Goal: Task Accomplishment & Management: Use online tool/utility

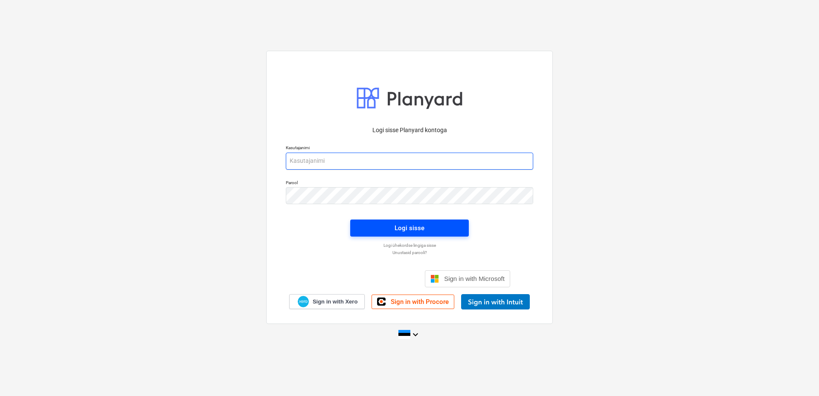
type input "[EMAIL_ADDRESS][DOMAIN_NAME]"
click at [413, 225] on div "Logi sisse" at bounding box center [410, 228] width 30 height 11
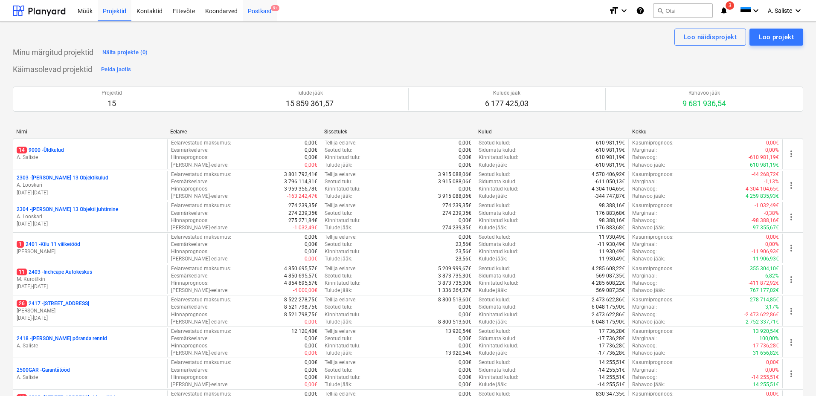
click at [263, 10] on div "Postkast 9+" at bounding box center [260, 11] width 34 height 22
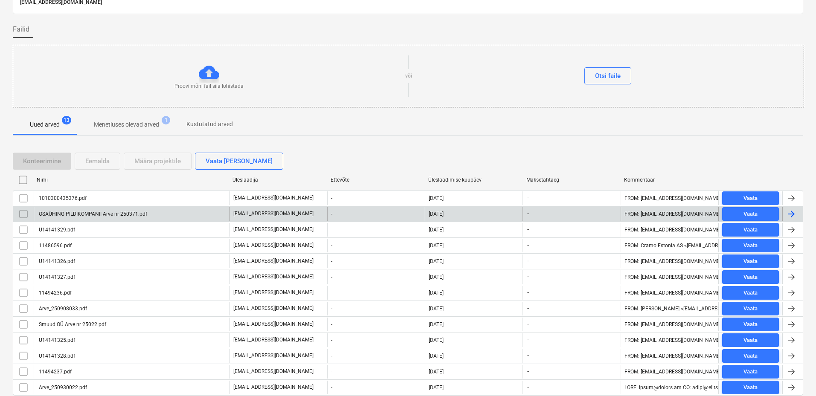
scroll to position [77, 0]
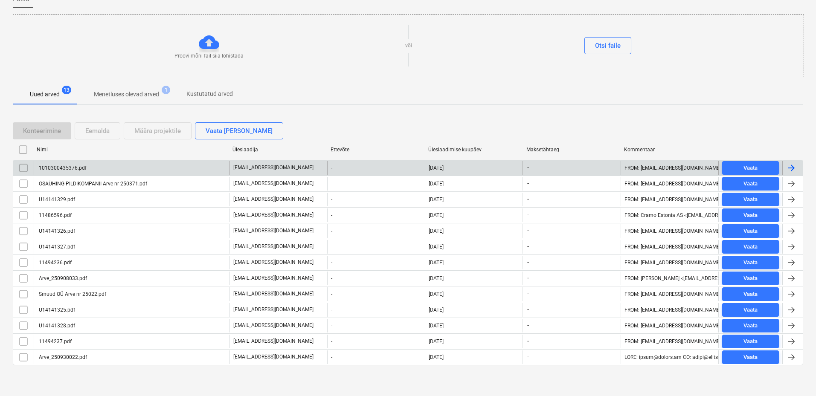
click at [145, 170] on div "1010300435376.pdf" at bounding box center [132, 168] width 196 height 14
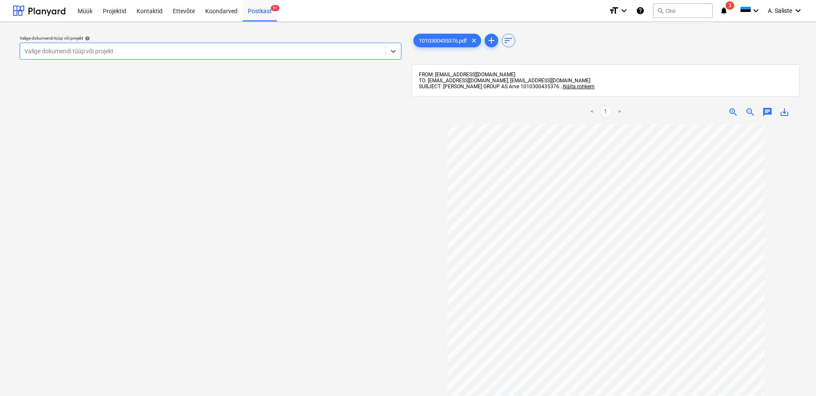
click at [295, 46] on div "Valige dokumendi tüüp või projekt" at bounding box center [202, 51] width 365 height 12
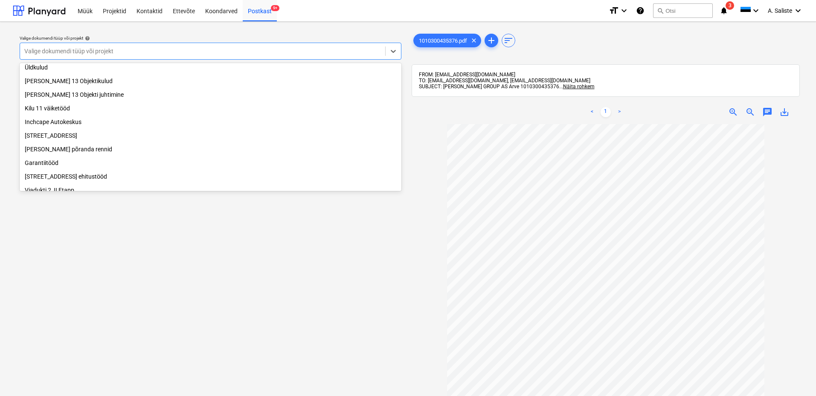
scroll to position [43, 0]
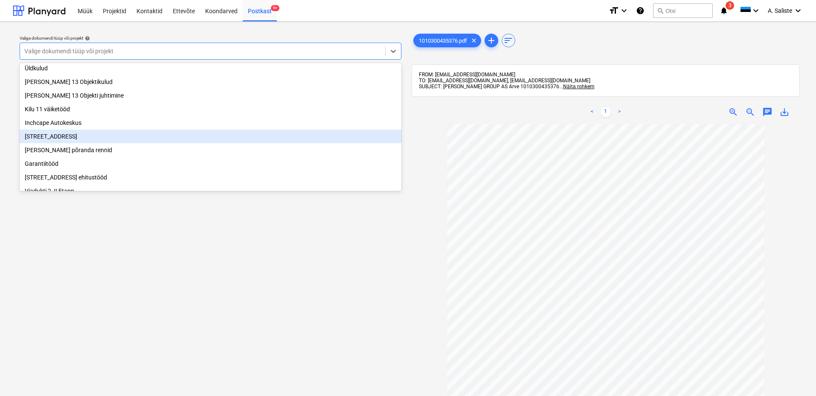
click at [82, 139] on div "[STREET_ADDRESS]" at bounding box center [211, 137] width 382 height 14
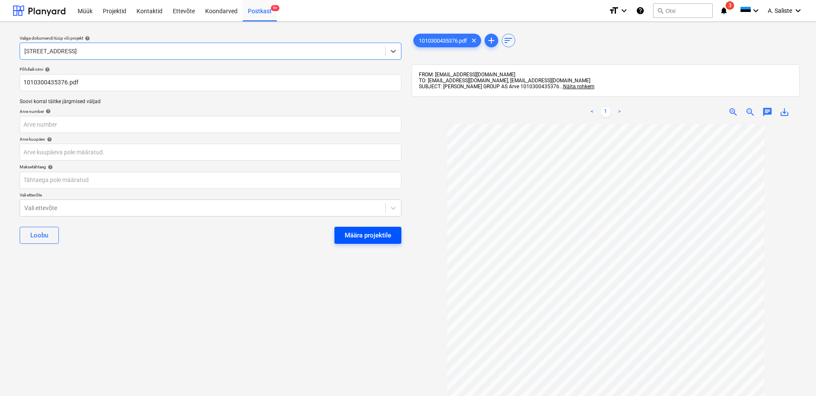
click at [380, 231] on div "Määra projektile" at bounding box center [368, 235] width 46 height 11
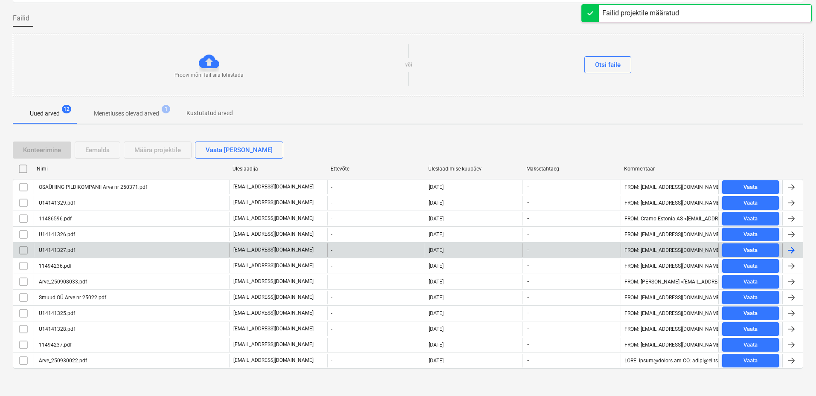
scroll to position [61, 0]
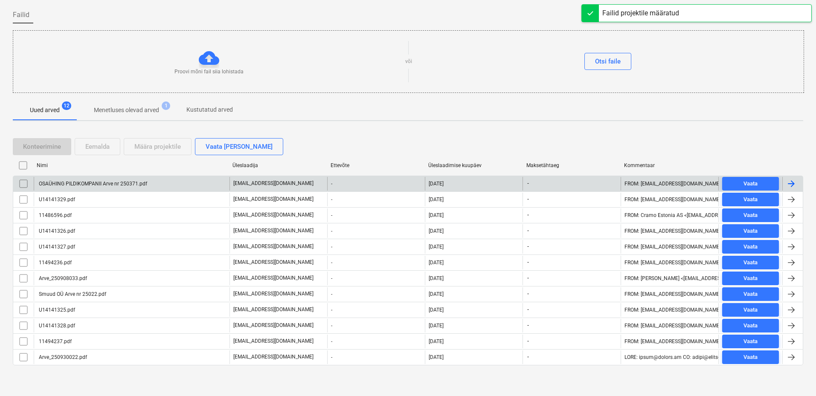
click at [142, 188] on div "OSAÜHING PILDIKOMPANII Arve nr 250371.pdf" at bounding box center [132, 184] width 196 height 14
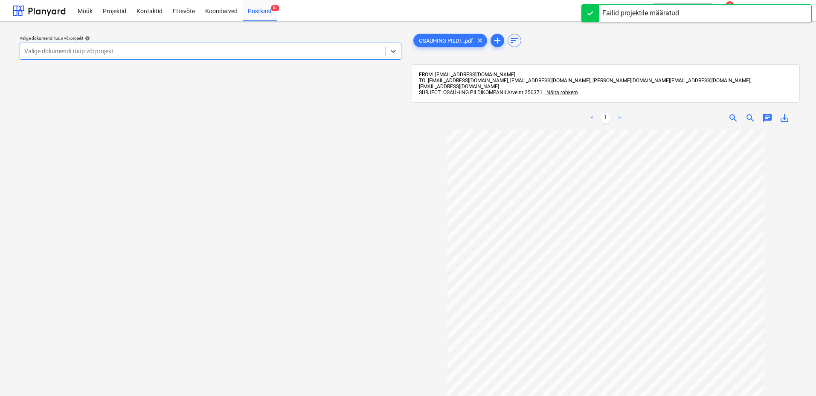
click at [262, 49] on div at bounding box center [202, 51] width 357 height 9
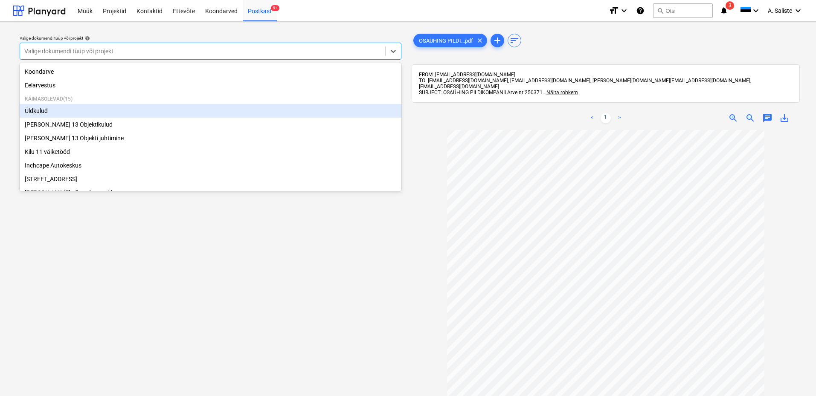
click at [27, 110] on div "Üldkulud" at bounding box center [211, 111] width 382 height 14
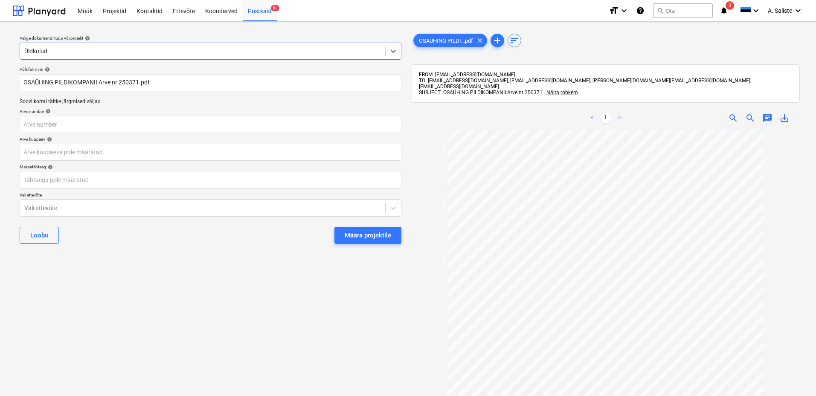
click at [379, 234] on div "Määra projektile" at bounding box center [368, 235] width 46 height 11
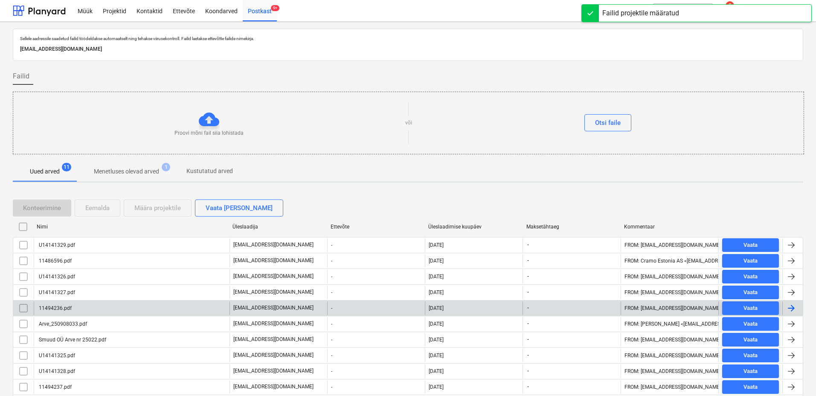
scroll to position [46, 0]
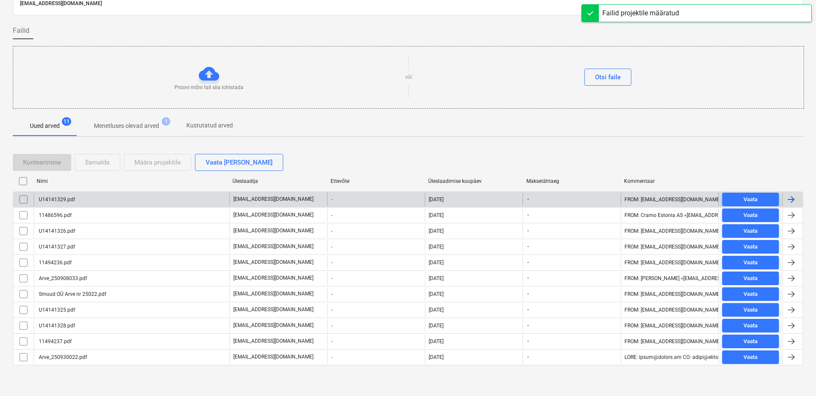
click at [84, 203] on div "U14141329.pdf" at bounding box center [132, 200] width 196 height 14
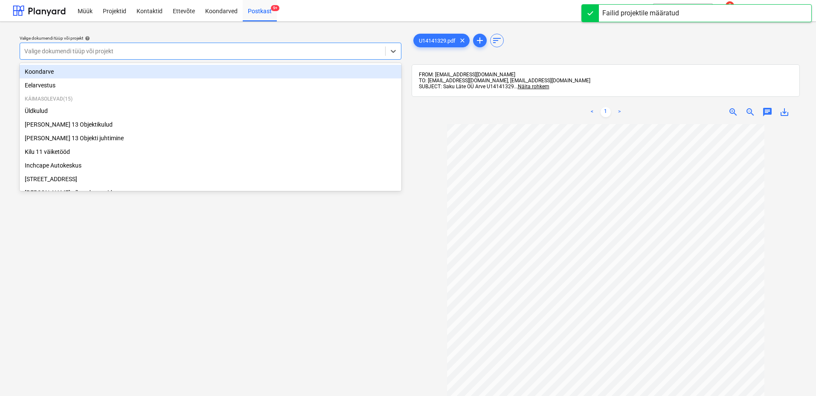
click at [335, 55] on div at bounding box center [202, 51] width 357 height 9
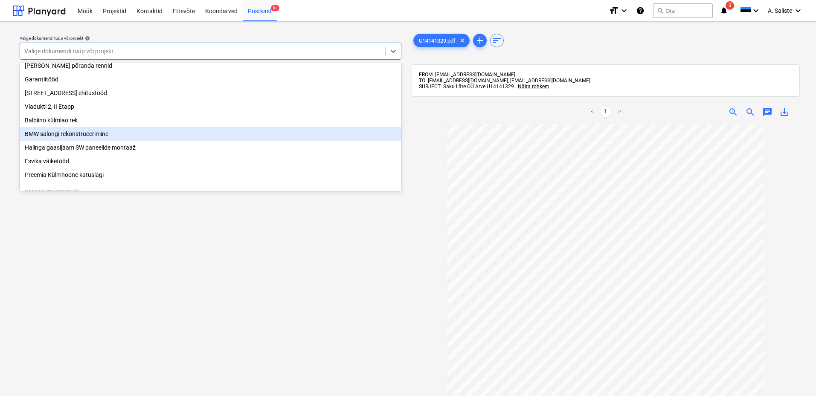
scroll to position [128, 0]
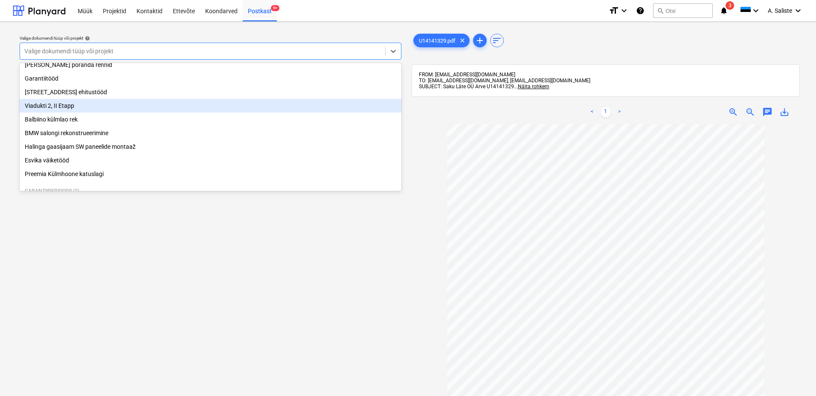
click at [76, 112] on div "Viadukti 2, II Etapp" at bounding box center [211, 106] width 382 height 14
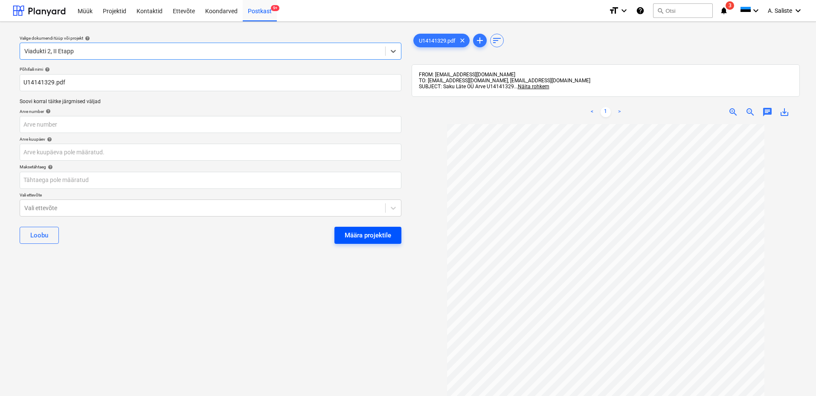
click at [372, 233] on div "Määra projektile" at bounding box center [368, 235] width 46 height 11
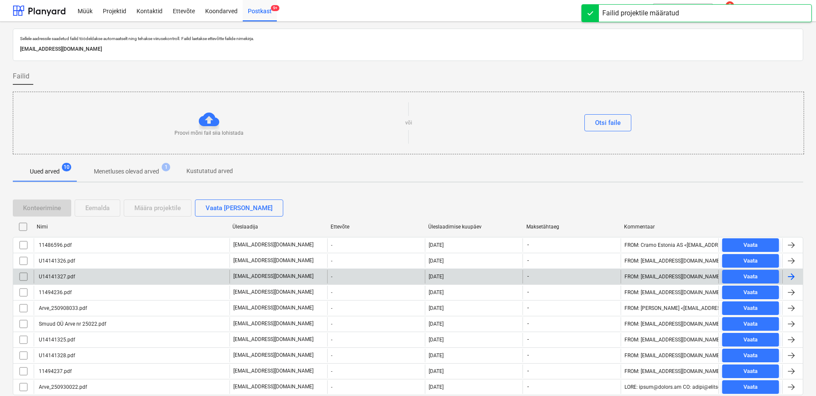
scroll to position [30, 0]
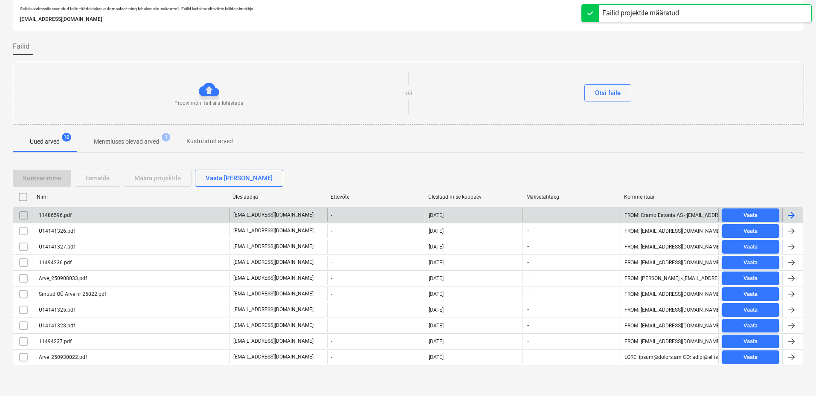
click at [71, 214] on div "11486596.pdf" at bounding box center [132, 216] width 196 height 14
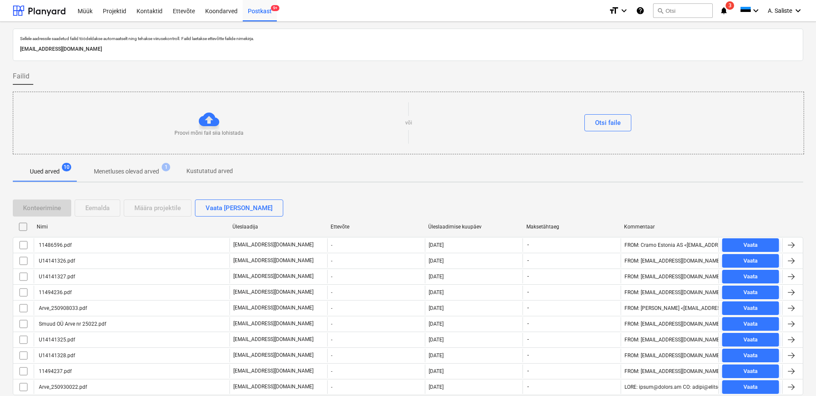
scroll to position [30, 0]
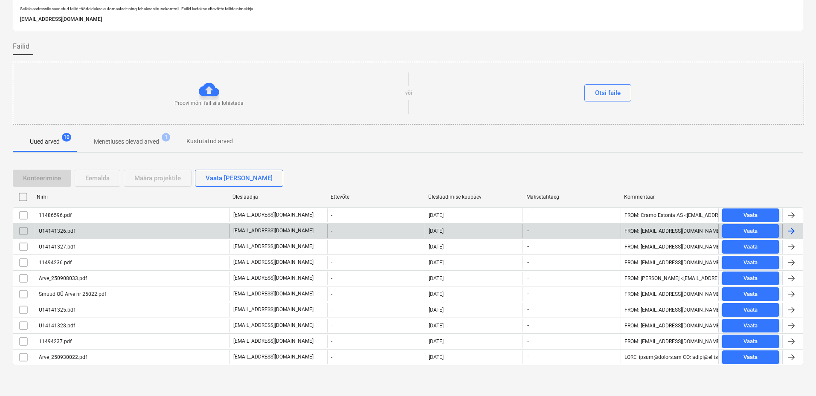
click at [57, 228] on div "U14141326.pdf" at bounding box center [57, 231] width 38 height 6
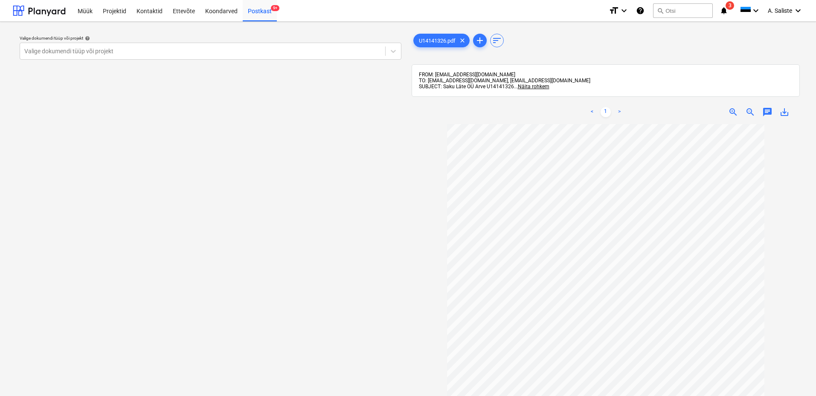
click at [325, 42] on p "Valige dokumendi tüüp või projekt help" at bounding box center [211, 38] width 382 height 7
click at [320, 47] on div at bounding box center [202, 51] width 357 height 9
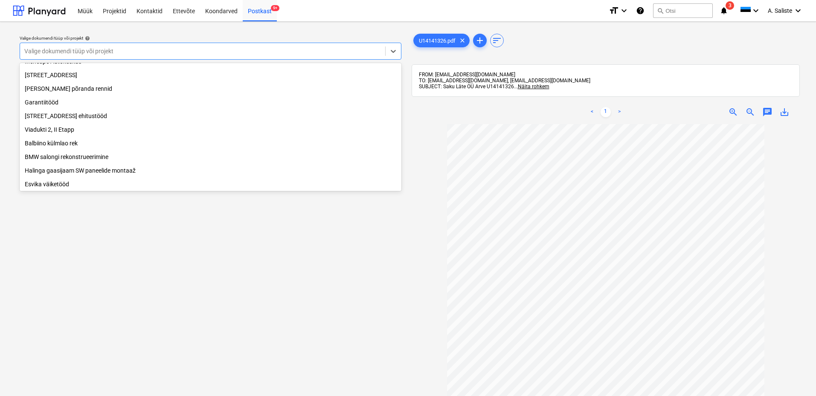
scroll to position [88, 0]
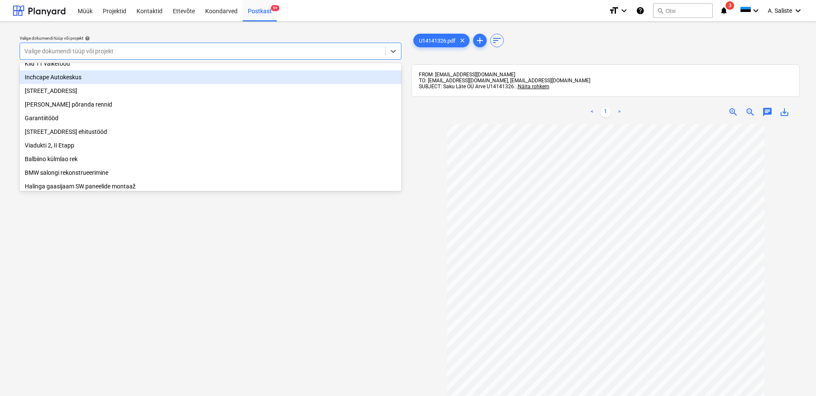
click at [88, 82] on div "Inchcape Autokeskus" at bounding box center [211, 77] width 382 height 14
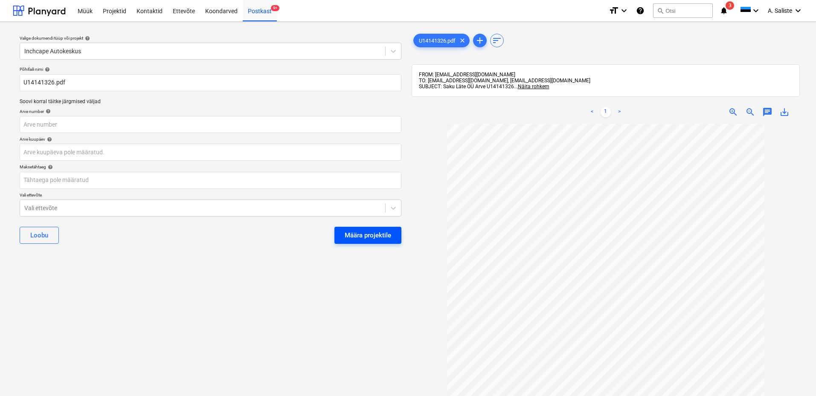
click at [350, 236] on div "Määra projektile" at bounding box center [368, 235] width 46 height 11
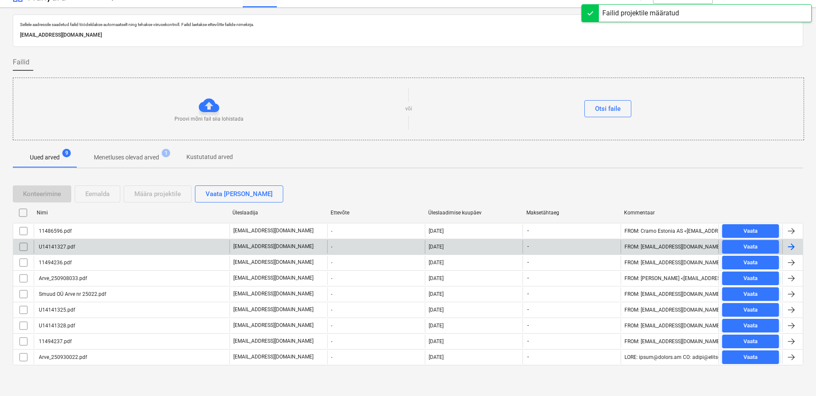
scroll to position [14, 0]
click at [87, 250] on div "U14141327.pdf" at bounding box center [132, 248] width 196 height 14
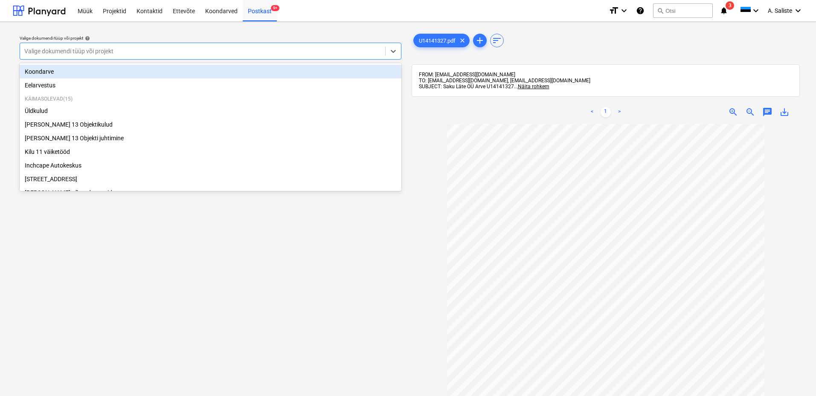
click at [317, 52] on div at bounding box center [202, 51] width 357 height 9
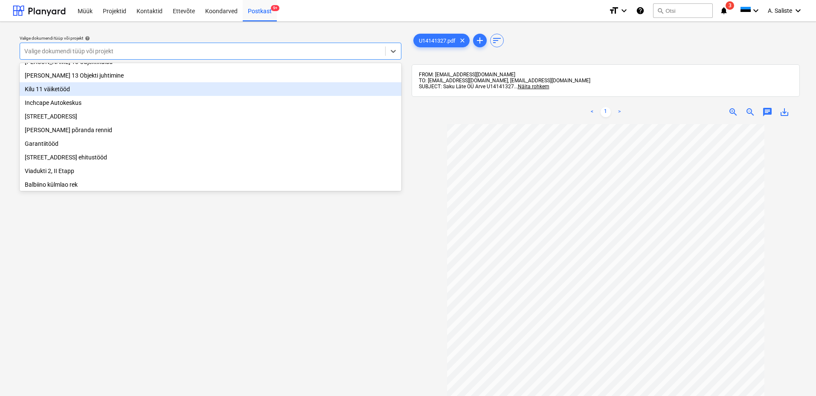
scroll to position [85, 0]
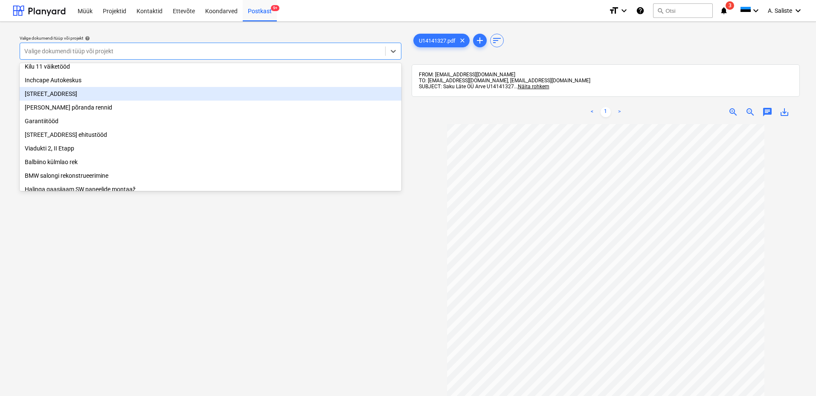
click at [87, 98] on div "[STREET_ADDRESS]" at bounding box center [211, 94] width 382 height 14
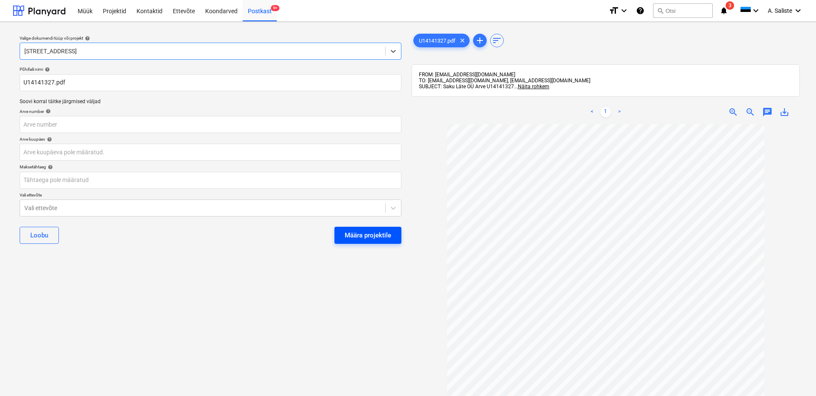
click at [362, 232] on div "Määra projektile" at bounding box center [368, 235] width 46 height 11
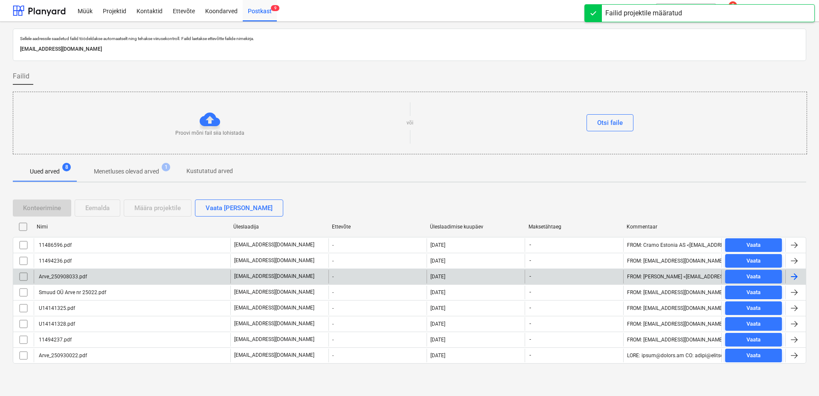
click at [91, 275] on div "Arve_250908033.pdf" at bounding box center [132, 277] width 197 height 14
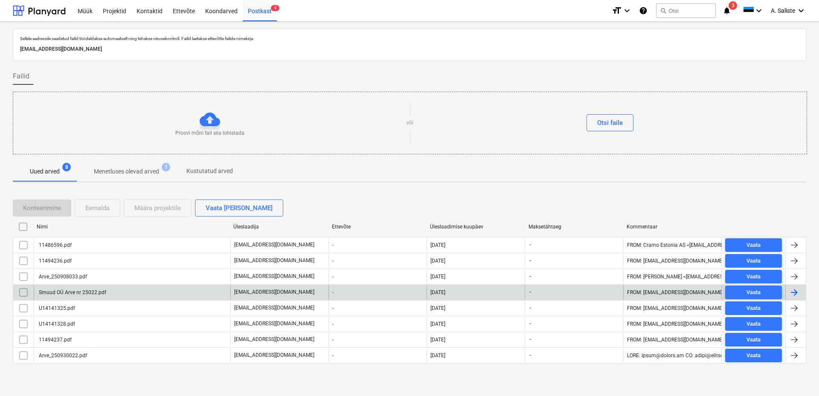
click at [96, 290] on div "Smuud OÜ Arve nr 25022.pdf" at bounding box center [72, 293] width 69 height 6
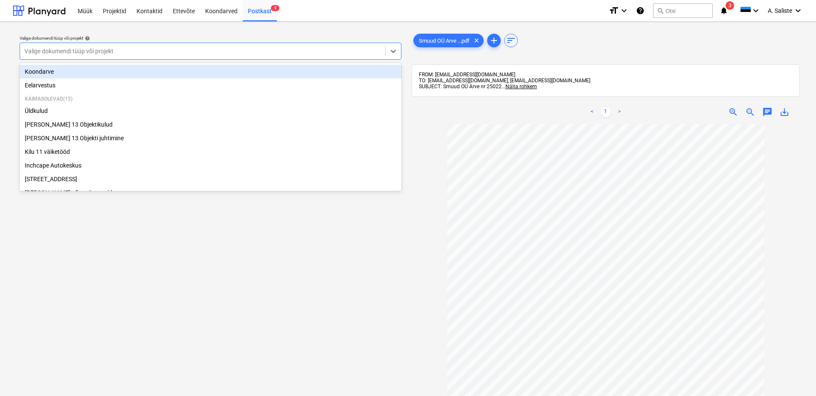
click at [252, 52] on div at bounding box center [202, 51] width 357 height 9
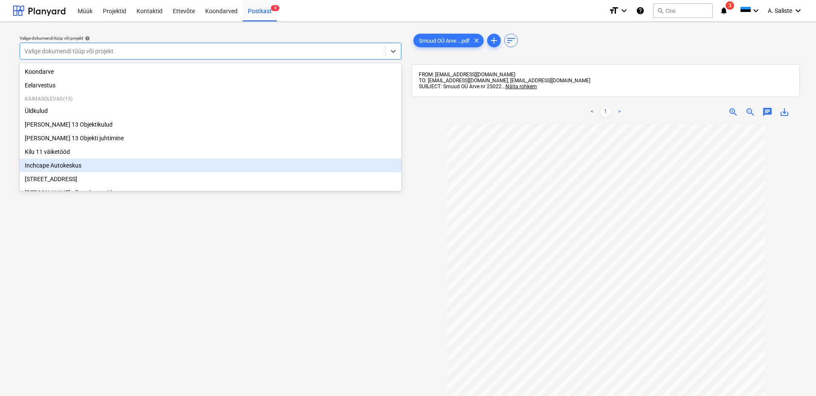
click at [64, 166] on div "Inchcape Autokeskus" at bounding box center [211, 166] width 382 height 14
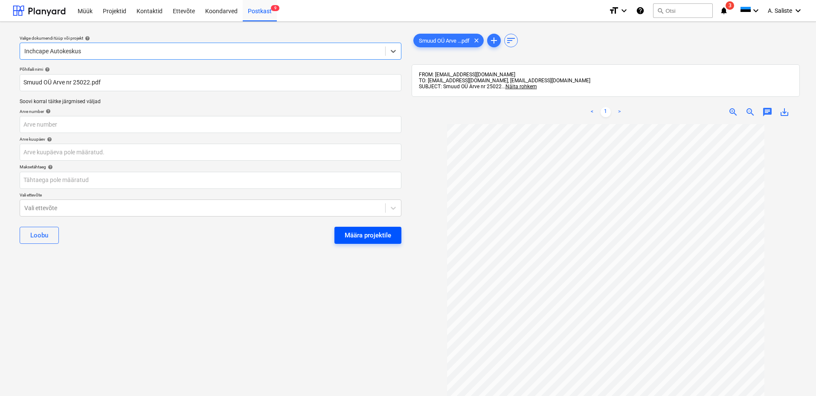
click at [356, 233] on div "Määra projektile" at bounding box center [368, 235] width 46 height 11
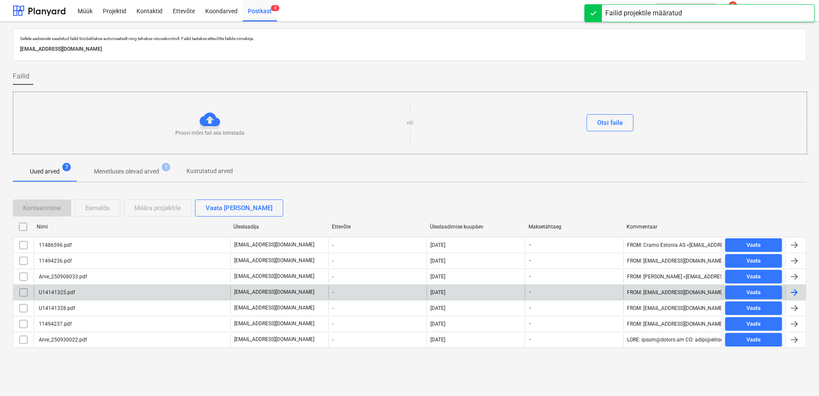
click at [81, 294] on div "U14141325.pdf" at bounding box center [132, 293] width 197 height 14
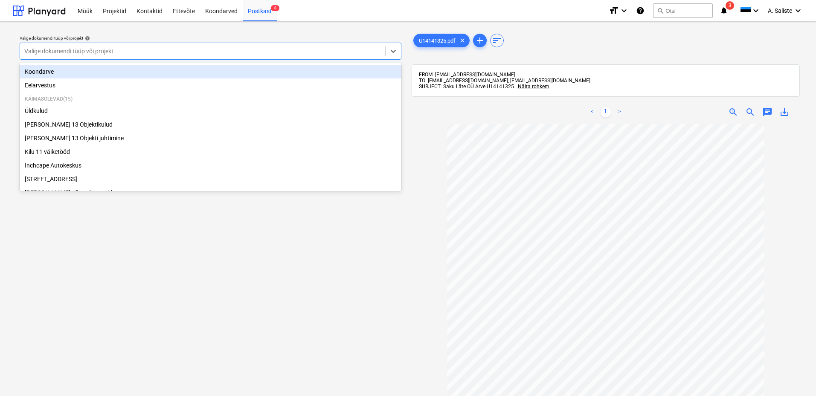
click at [306, 46] on div "Valige dokumendi tüüp või projekt" at bounding box center [202, 51] width 365 height 12
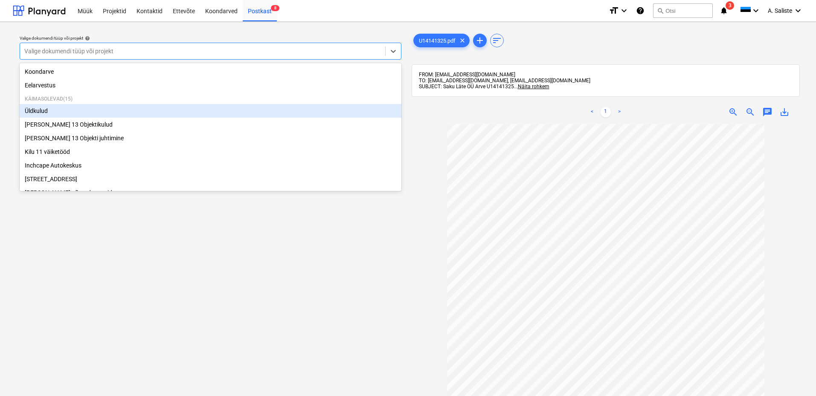
click at [58, 108] on div "Üldkulud" at bounding box center [211, 111] width 382 height 14
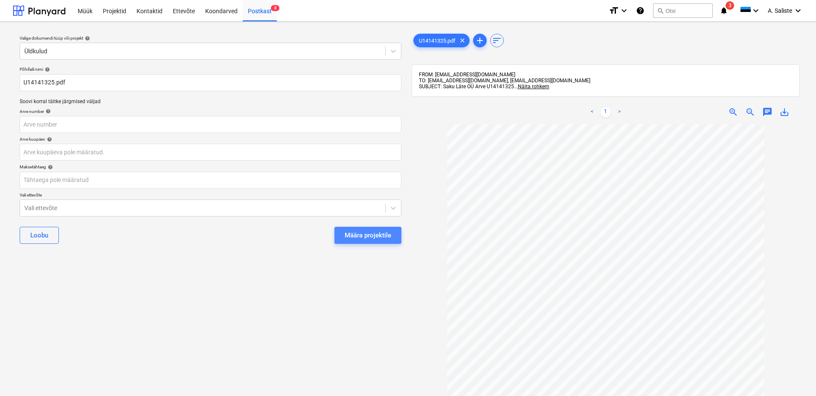
click at [356, 232] on div "Määra projektile" at bounding box center [368, 235] width 46 height 11
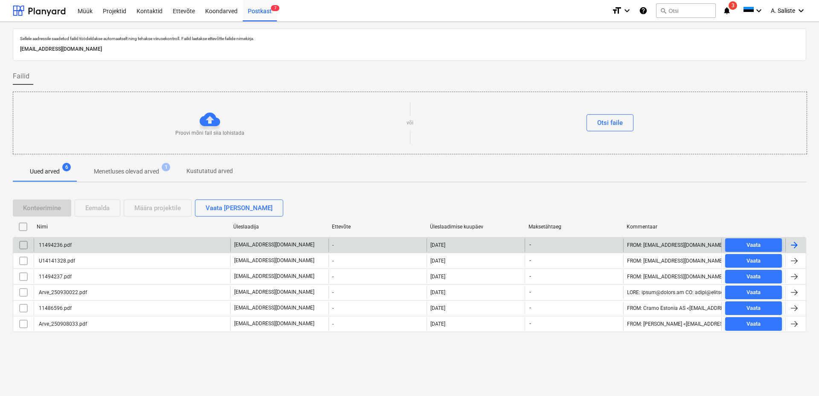
click at [139, 241] on div "11494236.pdf" at bounding box center [132, 245] width 197 height 14
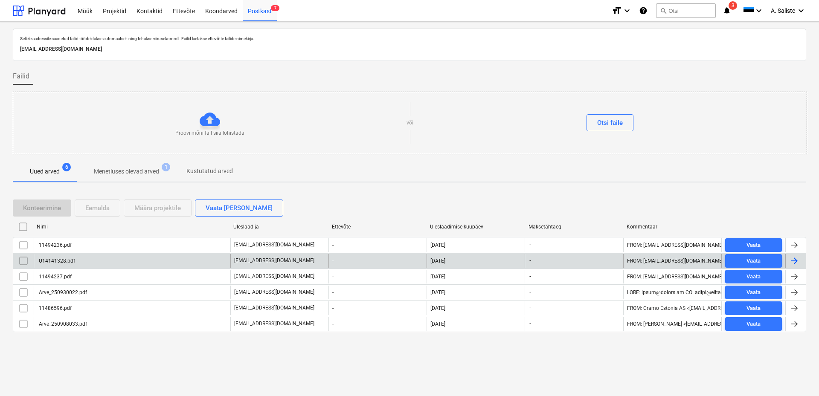
click at [53, 261] on div "U14141328.pdf" at bounding box center [57, 261] width 38 height 6
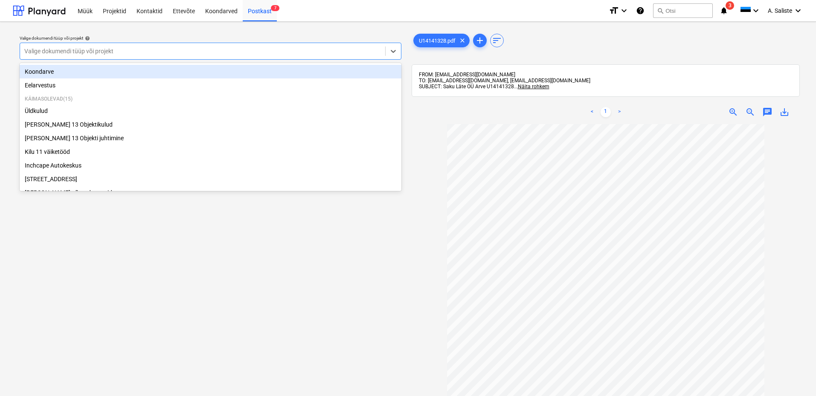
drag, startPoint x: 212, startPoint y: 54, endPoint x: 203, endPoint y: 61, distance: 10.6
click at [212, 54] on div at bounding box center [202, 51] width 357 height 9
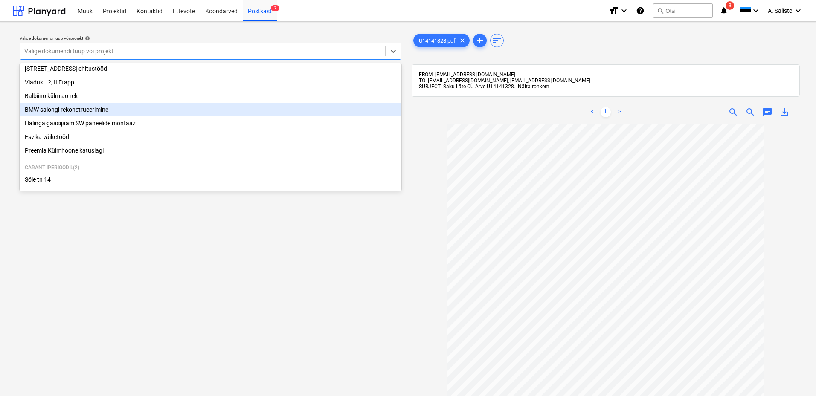
scroll to position [131, 0]
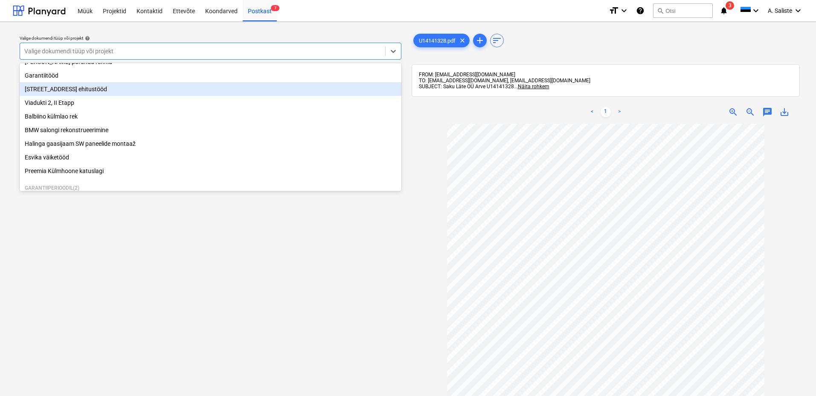
click at [90, 92] on div "[STREET_ADDRESS] ehitustööd" at bounding box center [211, 89] width 382 height 14
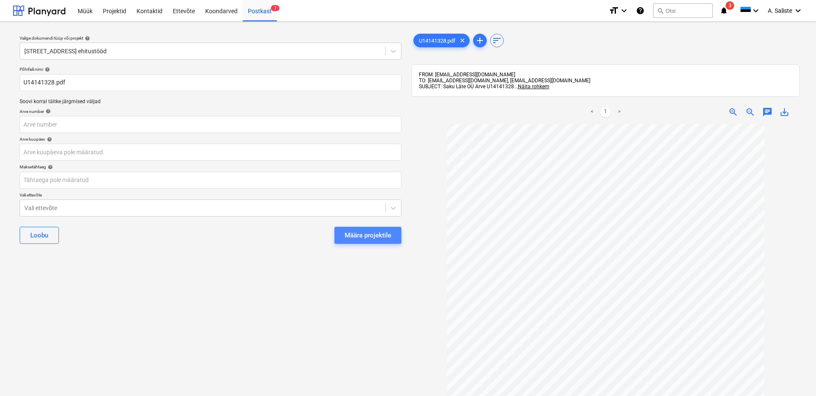
click at [349, 234] on div "Määra projektile" at bounding box center [368, 235] width 46 height 11
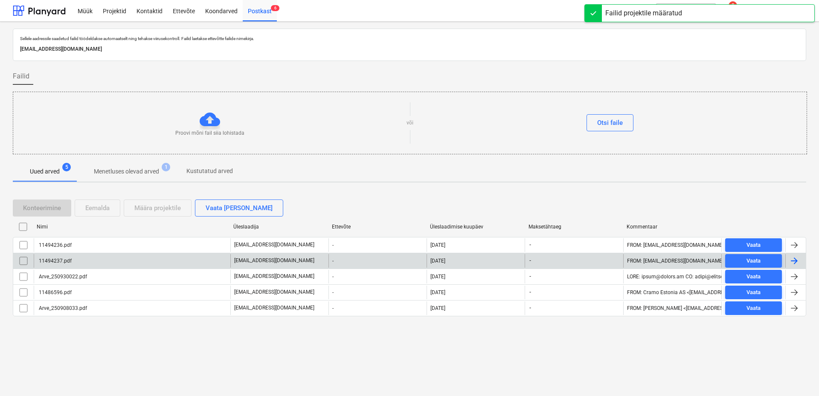
click at [121, 262] on div "11494237.pdf" at bounding box center [132, 261] width 197 height 14
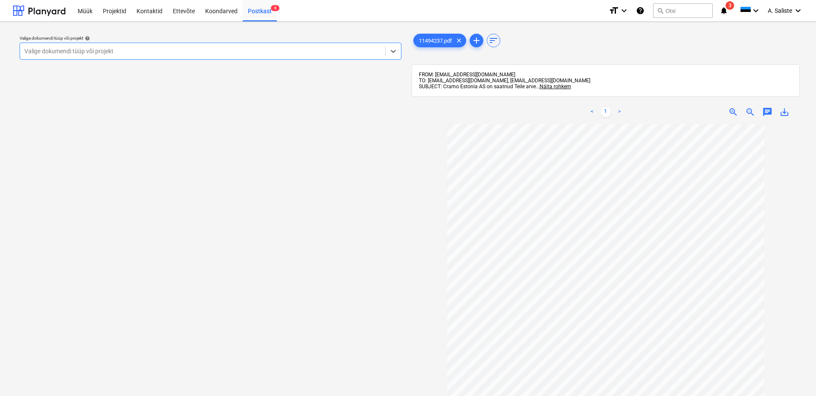
click at [133, 53] on div at bounding box center [202, 51] width 357 height 9
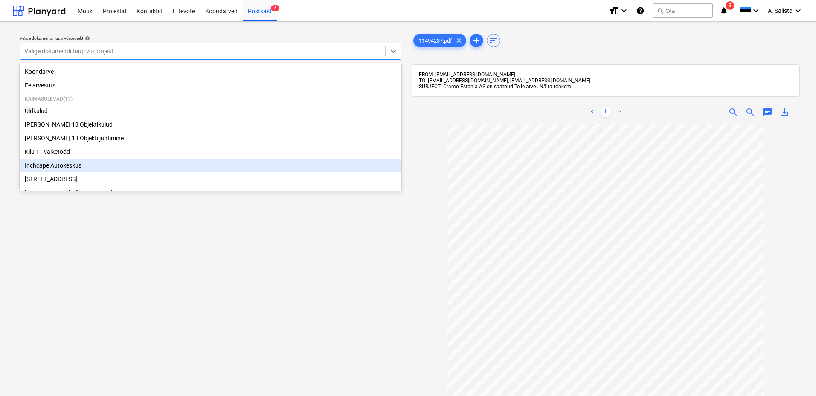
click at [63, 171] on div "Inchcape Autokeskus" at bounding box center [211, 166] width 382 height 14
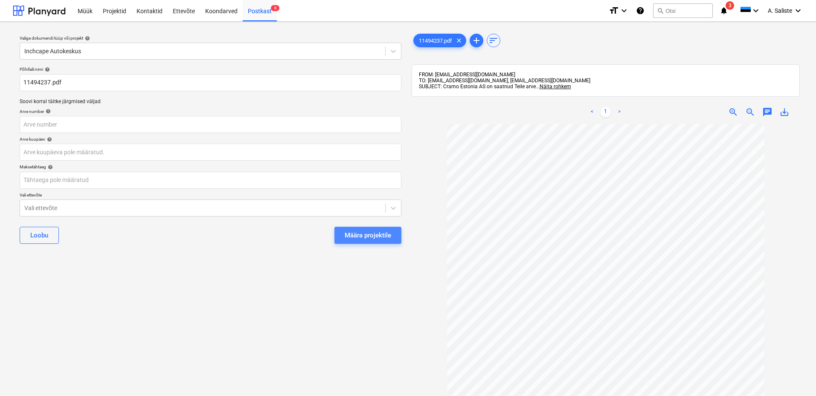
click at [376, 232] on div "Määra projektile" at bounding box center [368, 235] width 46 height 11
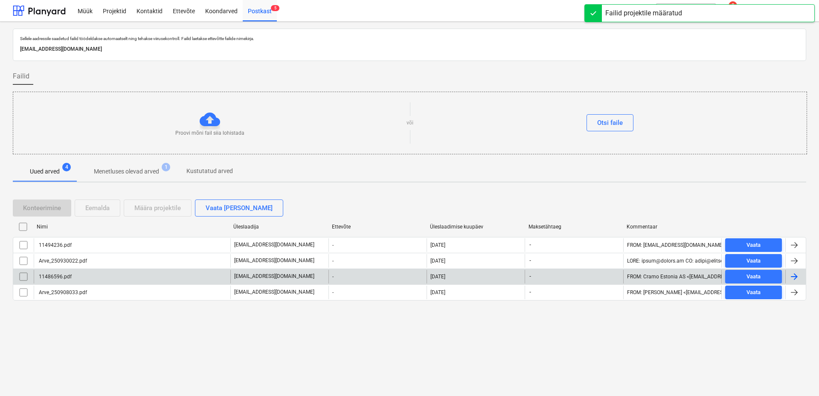
click at [151, 280] on div "11486596.pdf" at bounding box center [132, 277] width 197 height 14
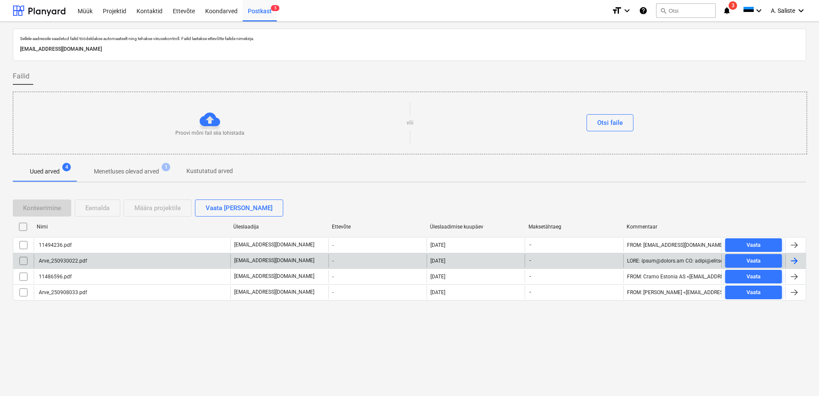
click at [82, 260] on div "Arve_250930022.pdf" at bounding box center [62, 261] width 49 height 6
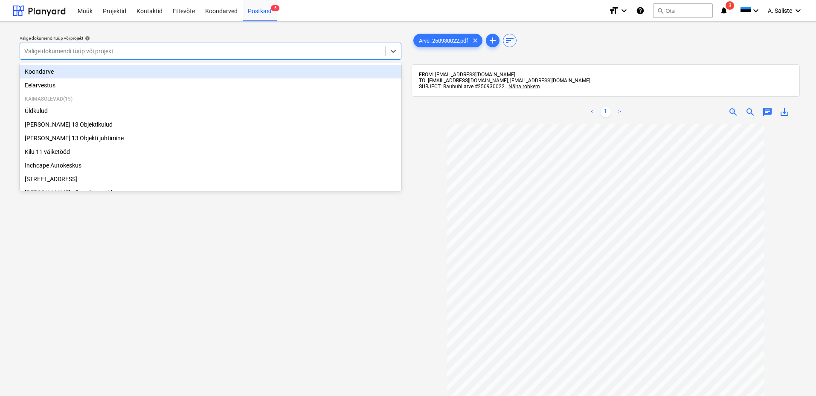
drag, startPoint x: 267, startPoint y: 47, endPoint x: 262, endPoint y: 48, distance: 4.9
click at [266, 47] on div at bounding box center [202, 51] width 357 height 9
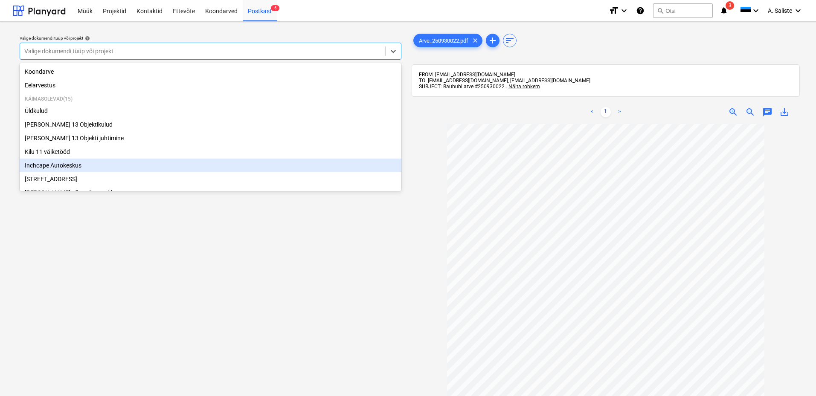
click at [50, 168] on div "Inchcape Autokeskus" at bounding box center [211, 166] width 382 height 14
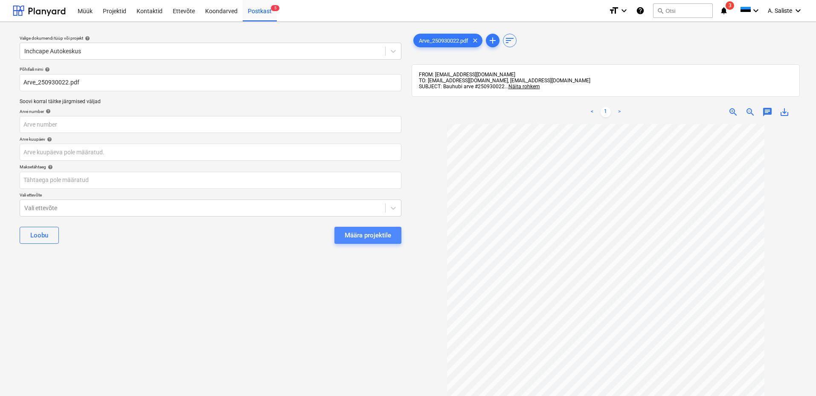
click at [359, 238] on div "Määra projektile" at bounding box center [368, 235] width 46 height 11
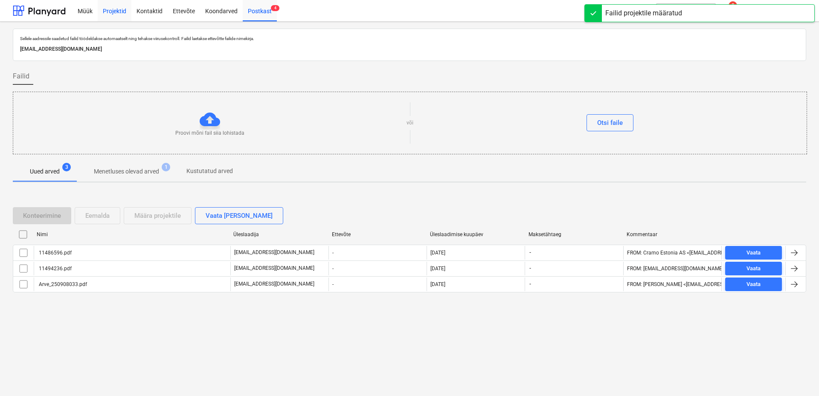
click at [112, 10] on div "Projektid" at bounding box center [115, 11] width 34 height 22
